Goal: Transaction & Acquisition: Purchase product/service

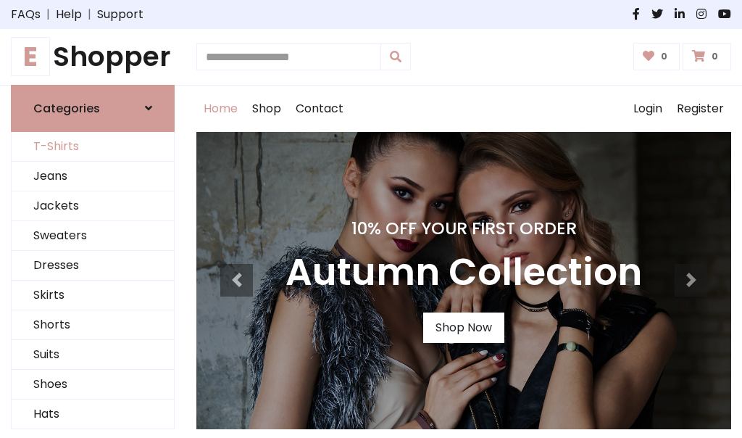
click at [93, 146] on link "T-Shirts" at bounding box center [93, 147] width 162 height 30
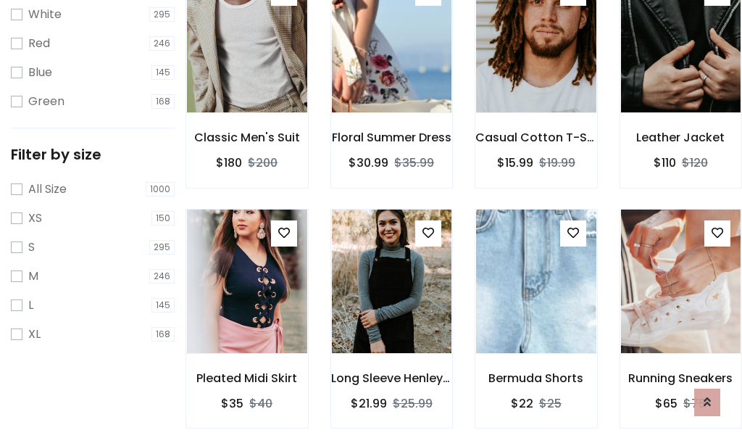
scroll to position [26, 0]
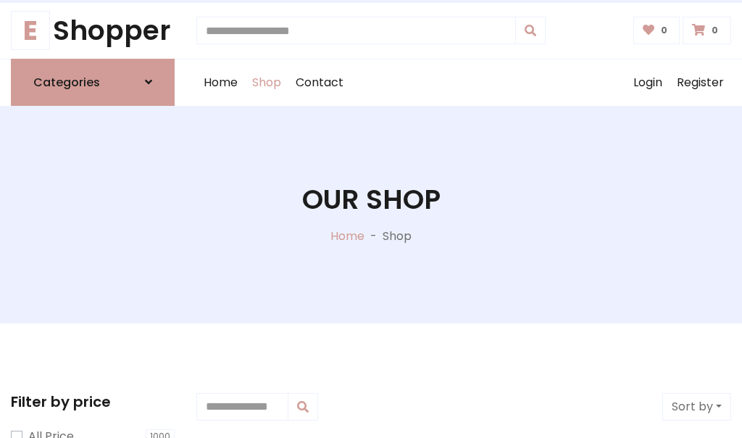
click at [371, 214] on h1 "Our Shop" at bounding box center [371, 199] width 138 height 33
click at [464, 82] on div "Home Shop Contact Log out Login Register" at bounding box center [463, 82] width 535 height 46
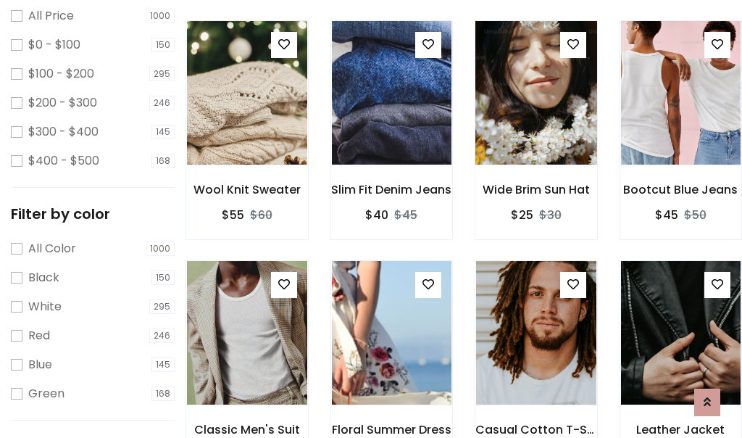
click at [535, 119] on img at bounding box center [536, 93] width 144 height 348
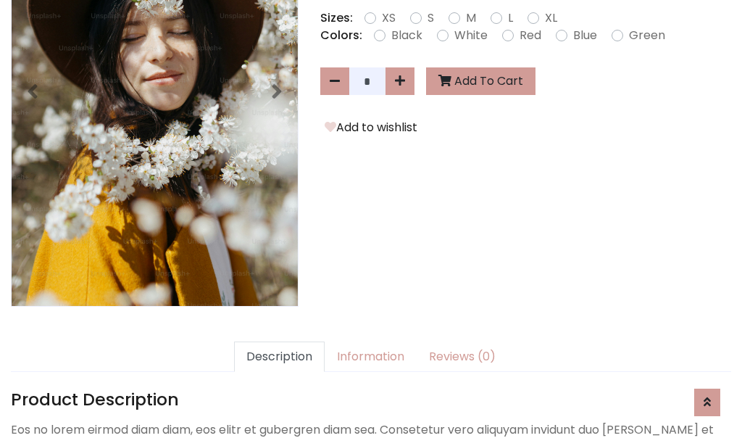
scroll to position [354, 0]
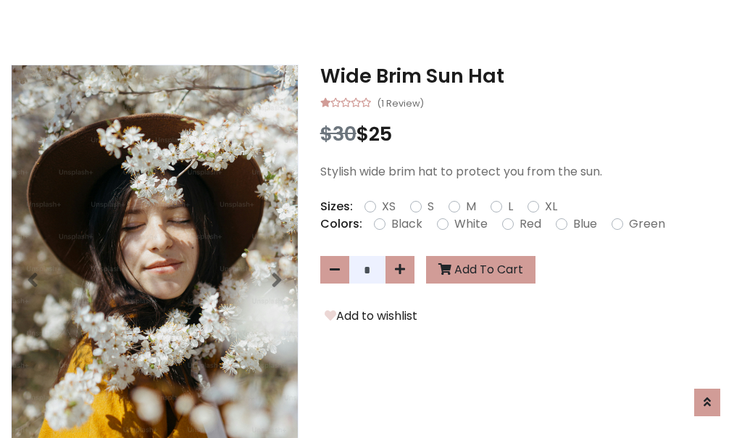
click at [525, 75] on h3 "Wide Brim Sun Hat" at bounding box center [525, 75] width 411 height 23
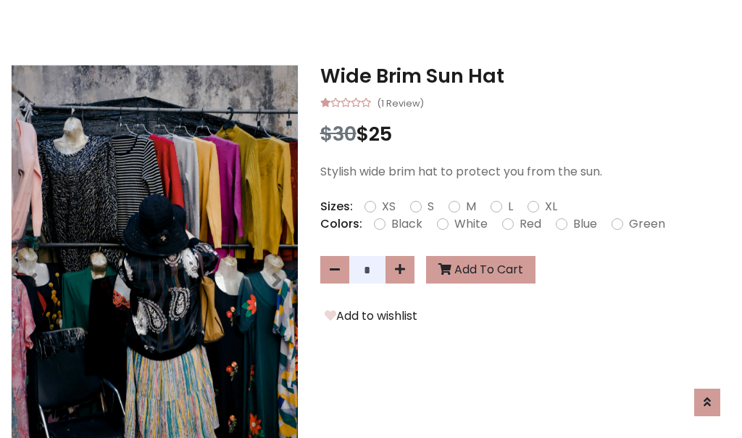
click at [525, 75] on h3 "Wide Brim Sun Hat" at bounding box center [525, 75] width 411 height 23
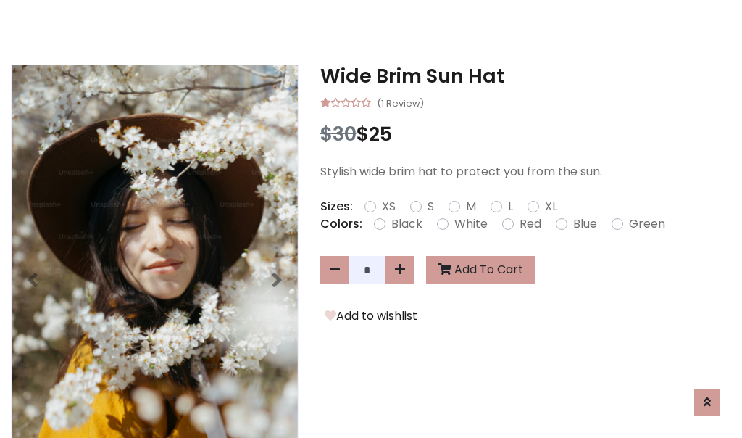
click at [525, 75] on h3 "Wide Brim Sun Hat" at bounding box center [525, 75] width 411 height 23
